Goal: Information Seeking & Learning: Learn about a topic

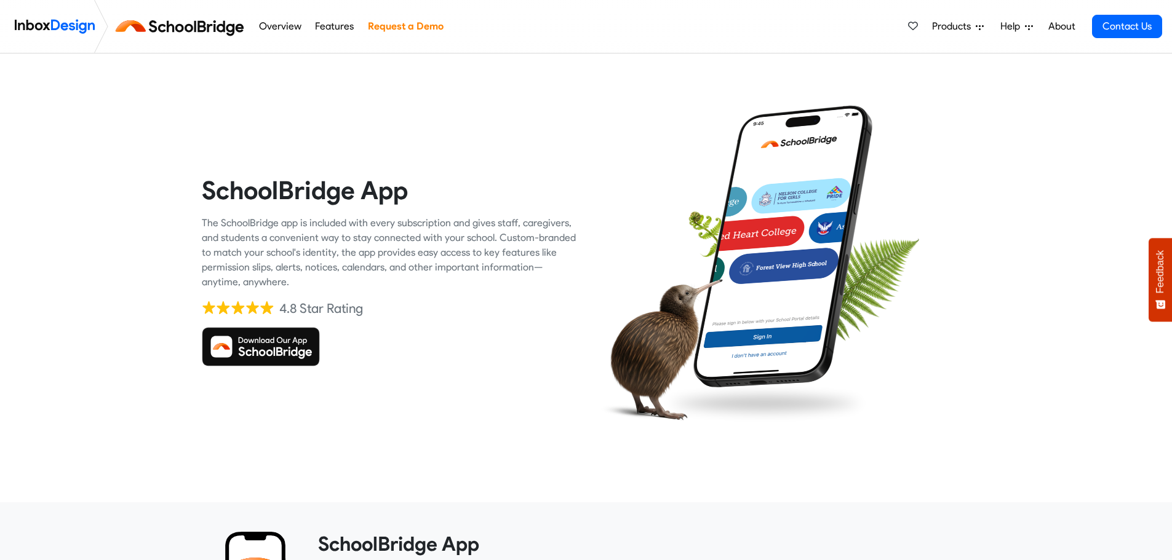
click at [287, 355] on img at bounding box center [261, 346] width 118 height 39
click at [639, 137] on div at bounding box center [782, 270] width 375 height 375
